Goal: Find contact information: Find contact information

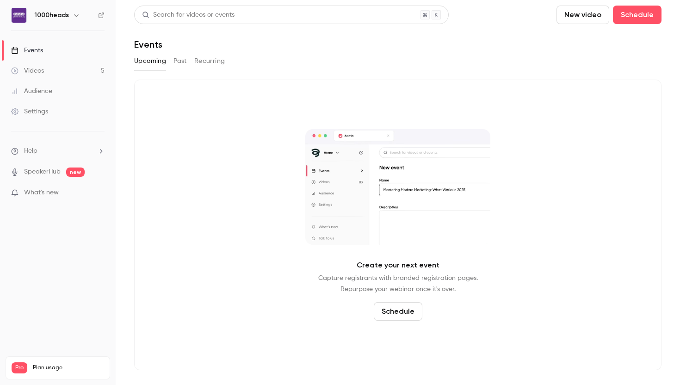
click at [183, 64] on button "Past" at bounding box center [180, 61] width 13 height 15
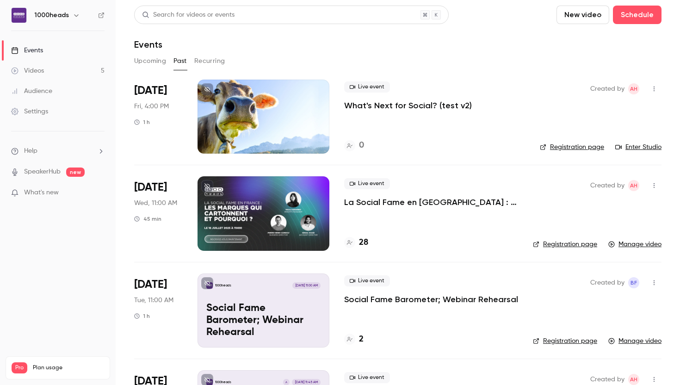
click at [385, 208] on div "Live event La Social Fame en [GEOGRAPHIC_DATA] : Les Marques qui Cartonnent et …" at bounding box center [431, 213] width 174 height 74
click at [365, 242] on h4 "28" at bounding box center [363, 242] width 9 height 12
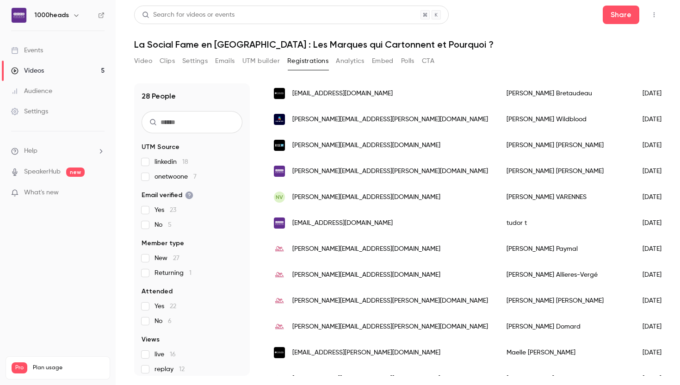
scroll to position [91, 0]
click at [361, 121] on span "[PERSON_NAME][EMAIL_ADDRESS][PERSON_NAME][DOMAIN_NAME]" at bounding box center [390, 120] width 196 height 10
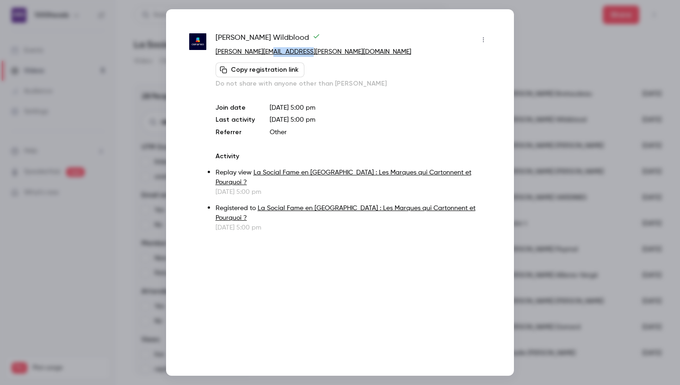
drag, startPoint x: 313, startPoint y: 52, endPoint x: 267, endPoint y: 53, distance: 45.4
click at [267, 53] on p "[PERSON_NAME][EMAIL_ADDRESS][PERSON_NAME][DOMAIN_NAME]" at bounding box center [353, 52] width 275 height 10
copy link "[DOMAIN_NAME]"
click at [534, 149] on div at bounding box center [340, 192] width 680 height 385
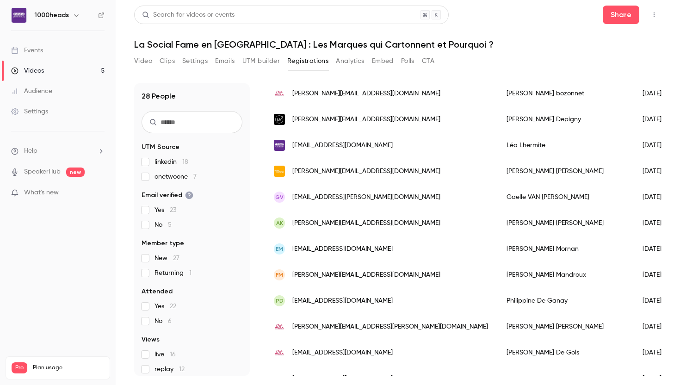
scroll to position [398, 0]
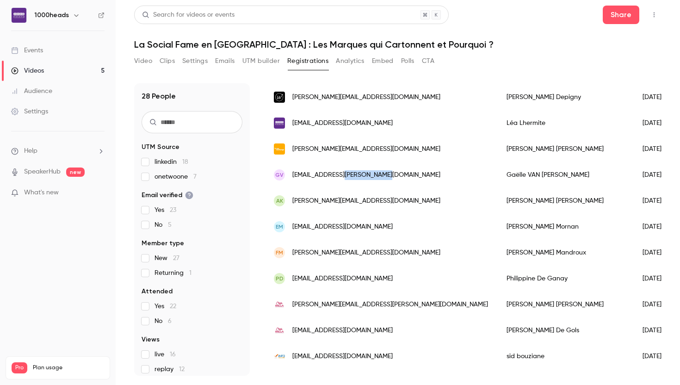
drag, startPoint x: 397, startPoint y: 177, endPoint x: 348, endPoint y: 176, distance: 48.6
click at [348, 176] on div "GV [EMAIL_ADDRESS][PERSON_NAME][DOMAIN_NAME]" at bounding box center [381, 175] width 233 height 26
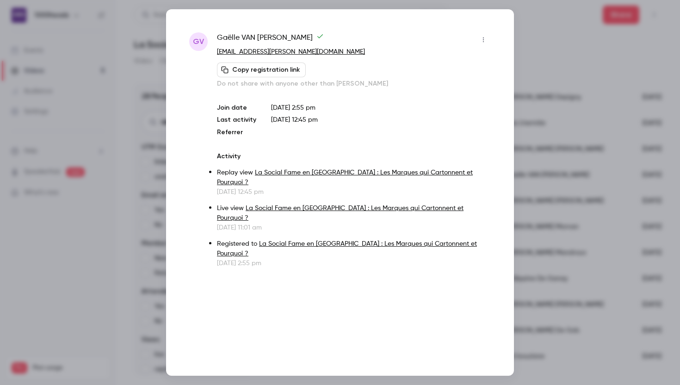
click at [572, 81] on div at bounding box center [340, 192] width 680 height 385
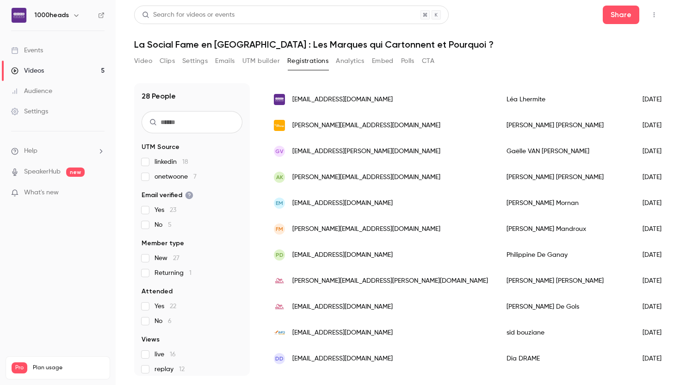
scroll to position [425, 0]
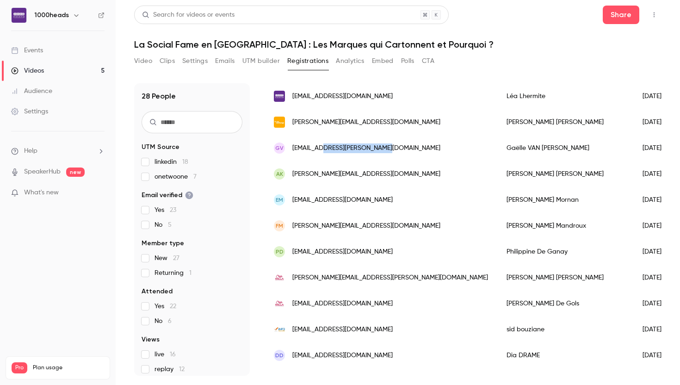
drag, startPoint x: 397, startPoint y: 150, endPoint x: 325, endPoint y: 152, distance: 72.2
click at [325, 152] on div "GV [EMAIL_ADDRESS][PERSON_NAME][DOMAIN_NAME]" at bounding box center [381, 148] width 233 height 26
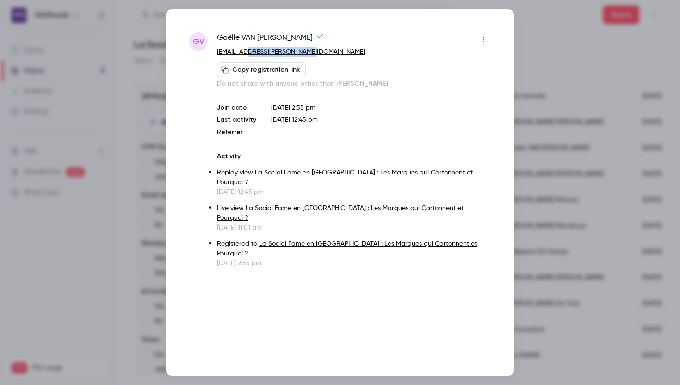
drag, startPoint x: 317, startPoint y: 51, endPoint x: 250, endPoint y: 53, distance: 66.7
click at [250, 53] on p "[EMAIL_ADDRESS][PERSON_NAME][DOMAIN_NAME]" at bounding box center [354, 52] width 274 height 10
copy link "[PERSON_NAME][DOMAIN_NAME]"
click at [513, 49] on div "GV [PERSON_NAME] [PERSON_NAME][EMAIL_ADDRESS][PERSON_NAME][DOMAIN_NAME] Copy re…" at bounding box center [340, 192] width 348 height 366
click at [566, 52] on div at bounding box center [340, 192] width 680 height 385
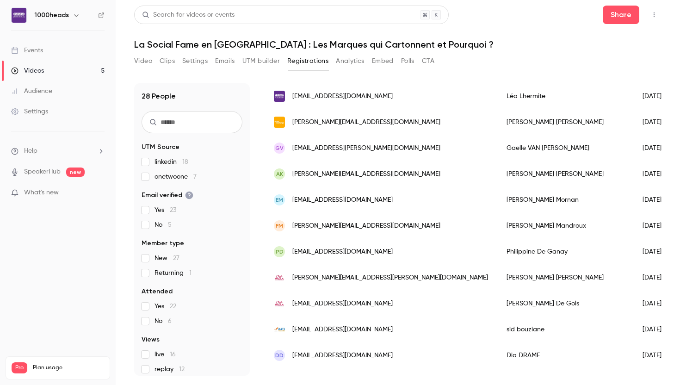
scroll to position [522, 0]
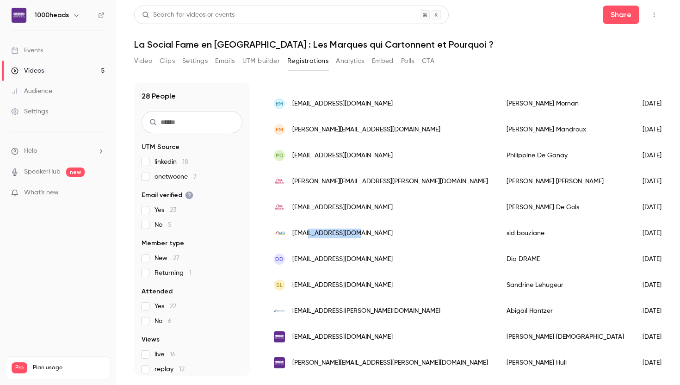
drag, startPoint x: 362, startPoint y: 235, endPoint x: 311, endPoint y: 236, distance: 50.9
click at [311, 236] on div "[EMAIL_ADDRESS][DOMAIN_NAME]" at bounding box center [381, 233] width 233 height 26
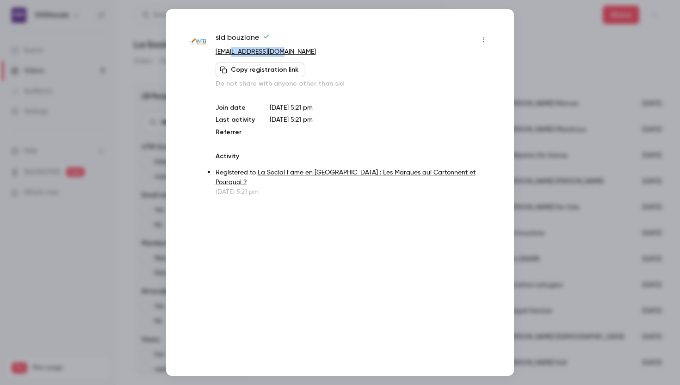
drag, startPoint x: 283, startPoint y: 50, endPoint x: 235, endPoint y: 51, distance: 48.1
click at [235, 51] on p "[EMAIL_ADDRESS][DOMAIN_NAME]" at bounding box center [353, 52] width 275 height 10
copy link "[DOMAIN_NAME]"
click at [558, 52] on div at bounding box center [340, 192] width 680 height 385
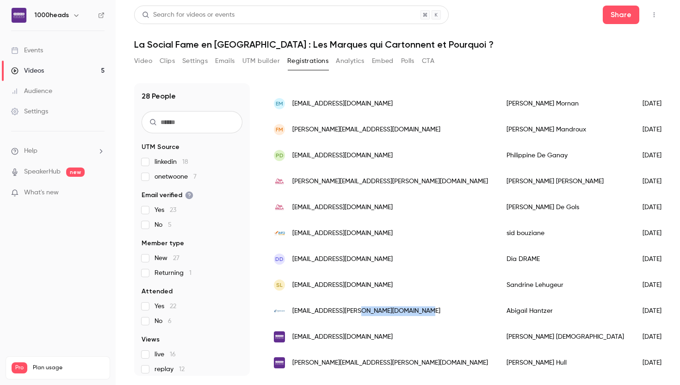
drag, startPoint x: 426, startPoint y: 311, endPoint x: 356, endPoint y: 316, distance: 70.0
click at [356, 316] on div "[EMAIL_ADDRESS][PERSON_NAME][DOMAIN_NAME]" at bounding box center [381, 311] width 233 height 26
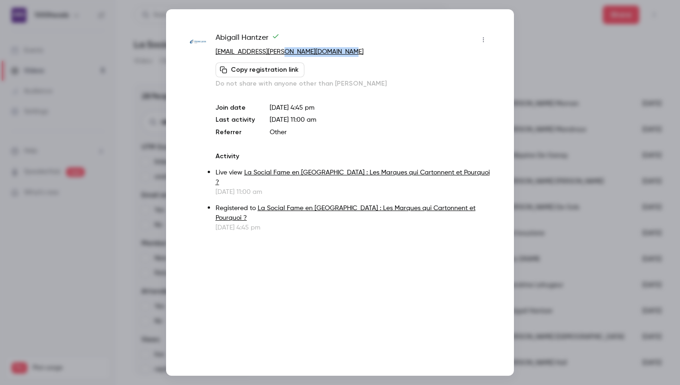
drag, startPoint x: 356, startPoint y: 54, endPoint x: 281, endPoint y: 56, distance: 75.0
click at [281, 56] on p "[EMAIL_ADDRESS][PERSON_NAME][DOMAIN_NAME]" at bounding box center [353, 52] width 275 height 10
copy link "[DOMAIN_NAME]"
click at [558, 70] on div at bounding box center [340, 192] width 680 height 385
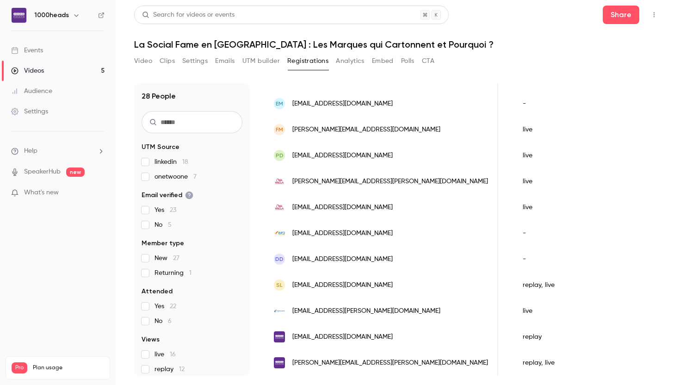
scroll to position [0, 0]
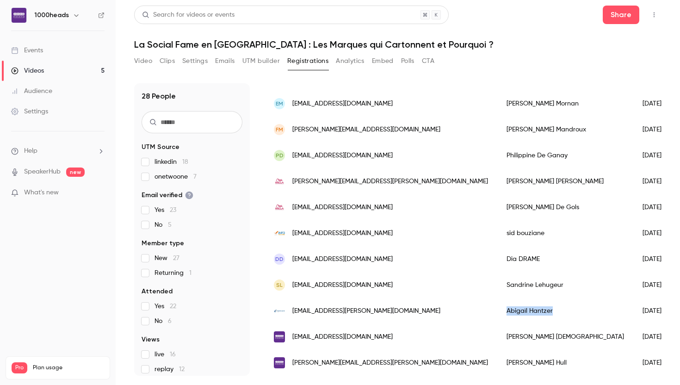
drag, startPoint x: 489, startPoint y: 311, endPoint x: 437, endPoint y: 311, distance: 51.4
click at [497, 311] on div "[PERSON_NAME]" at bounding box center [565, 311] width 136 height 26
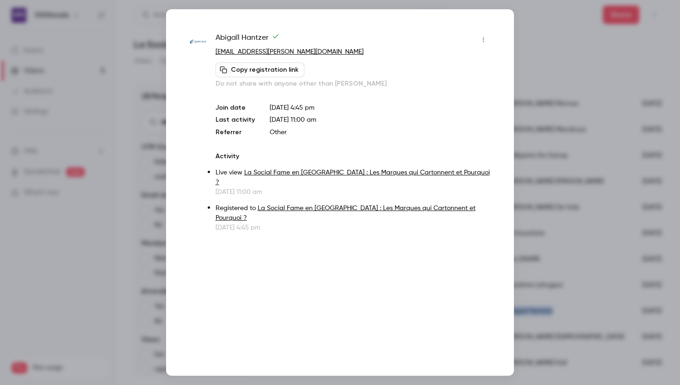
copy div "[PERSON_NAME]"
drag, startPoint x: 267, startPoint y: 37, endPoint x: 216, endPoint y: 37, distance: 50.9
click at [216, 37] on span "[PERSON_NAME]" at bounding box center [248, 39] width 64 height 15
copy span "[PERSON_NAME]"
